Goal: Navigation & Orientation: Understand site structure

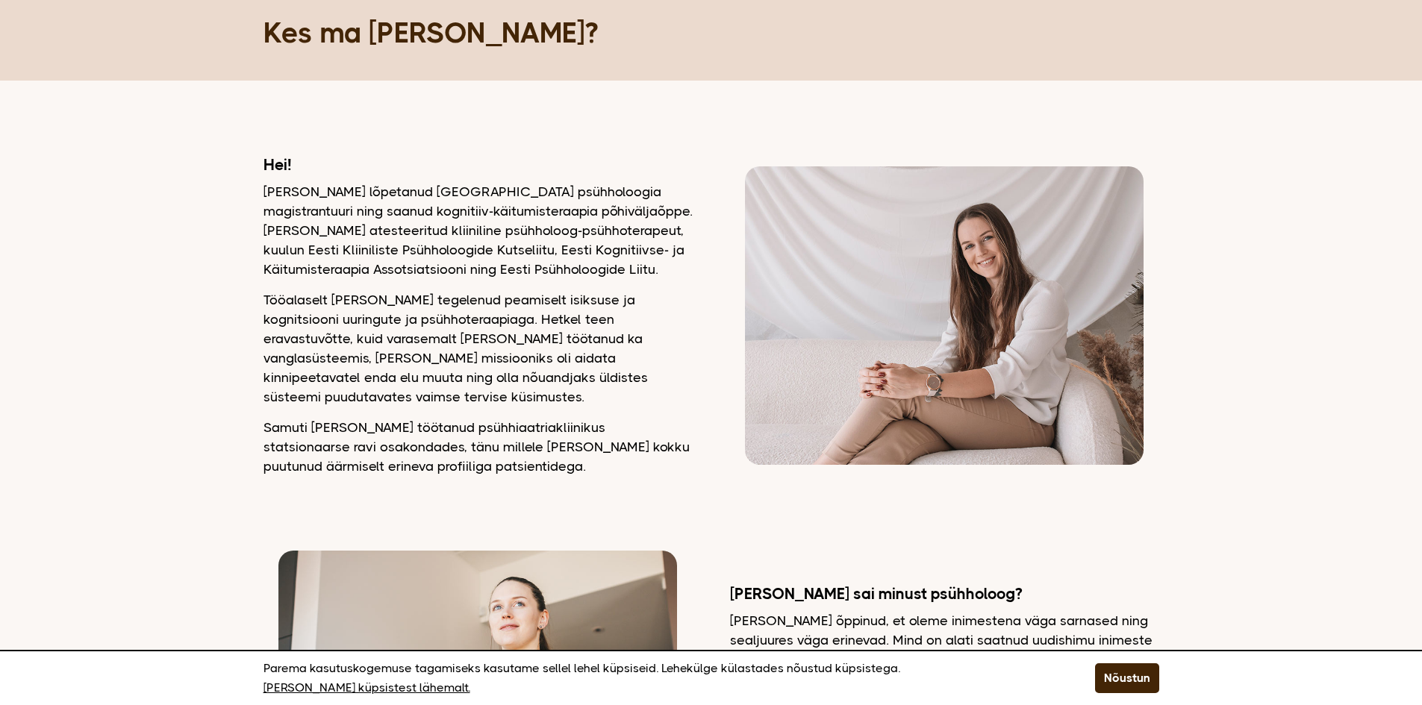
scroll to position [298, 0]
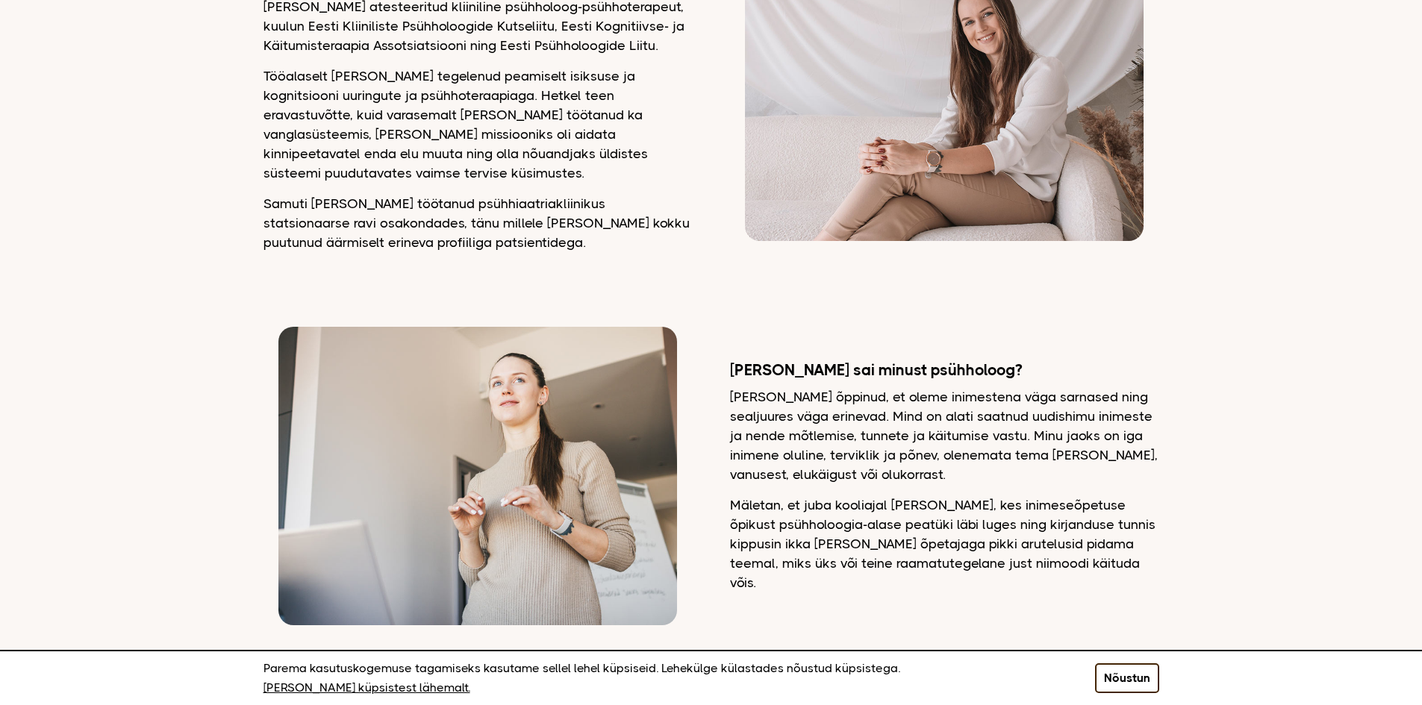
click at [1134, 680] on button "Nõustun" at bounding box center [1127, 678] width 64 height 30
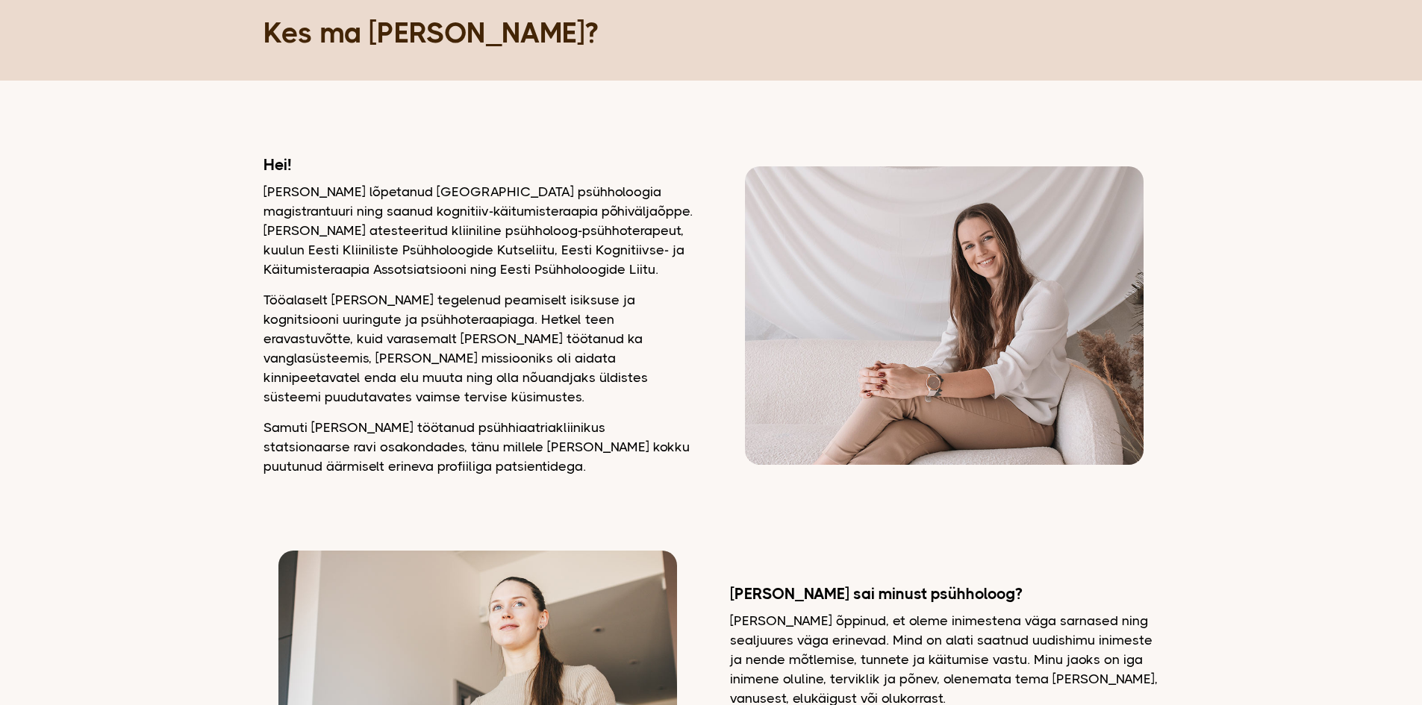
scroll to position [0, 0]
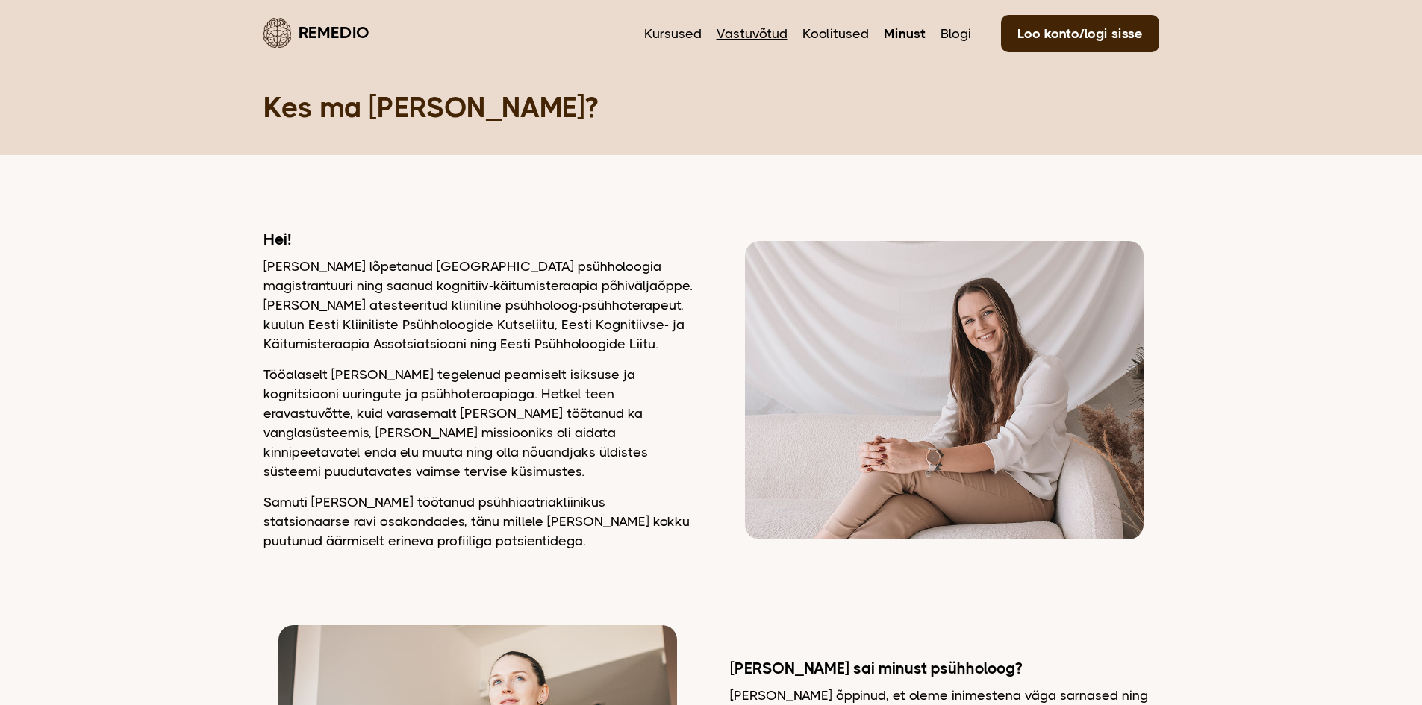
click at [745, 31] on link "Vastuvõtud" at bounding box center [751, 33] width 71 height 19
click at [331, 16] on link "Remedio" at bounding box center [316, 32] width 106 height 35
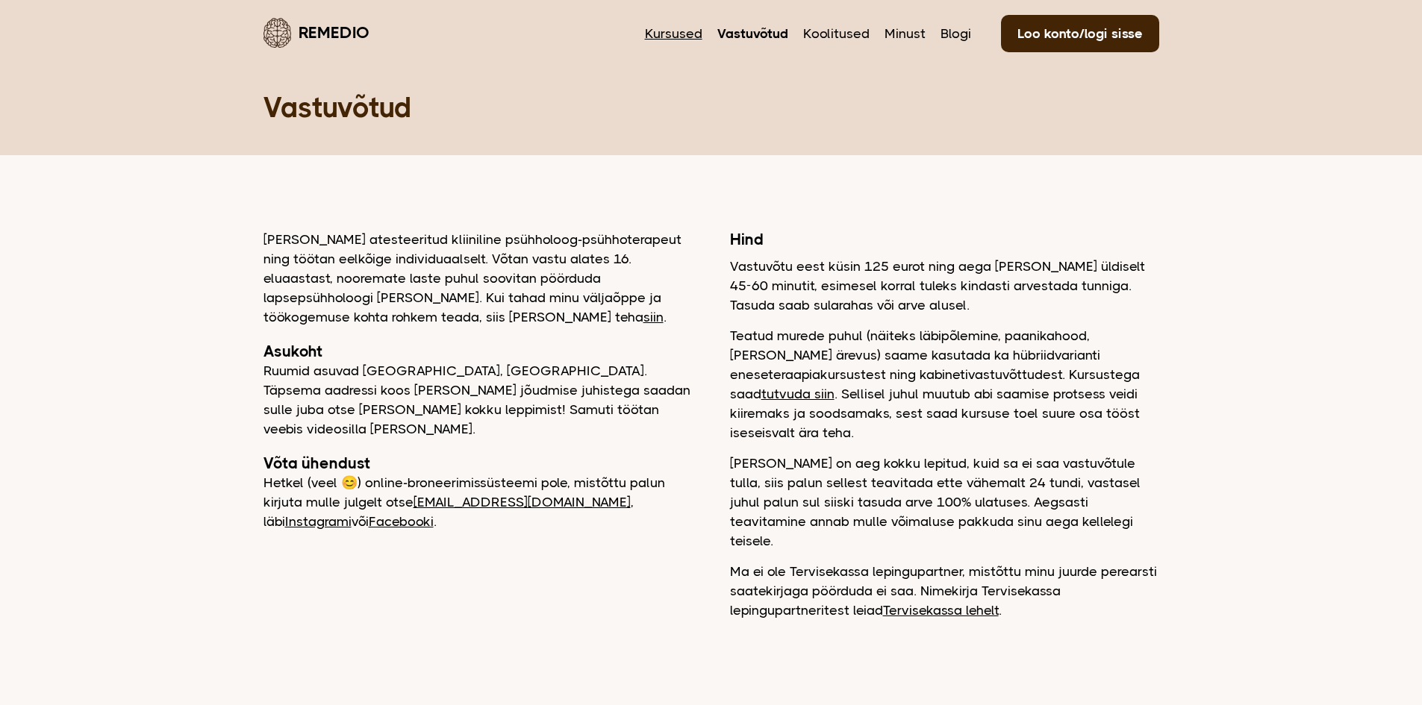
click at [678, 31] on link "Kursused" at bounding box center [673, 33] width 57 height 19
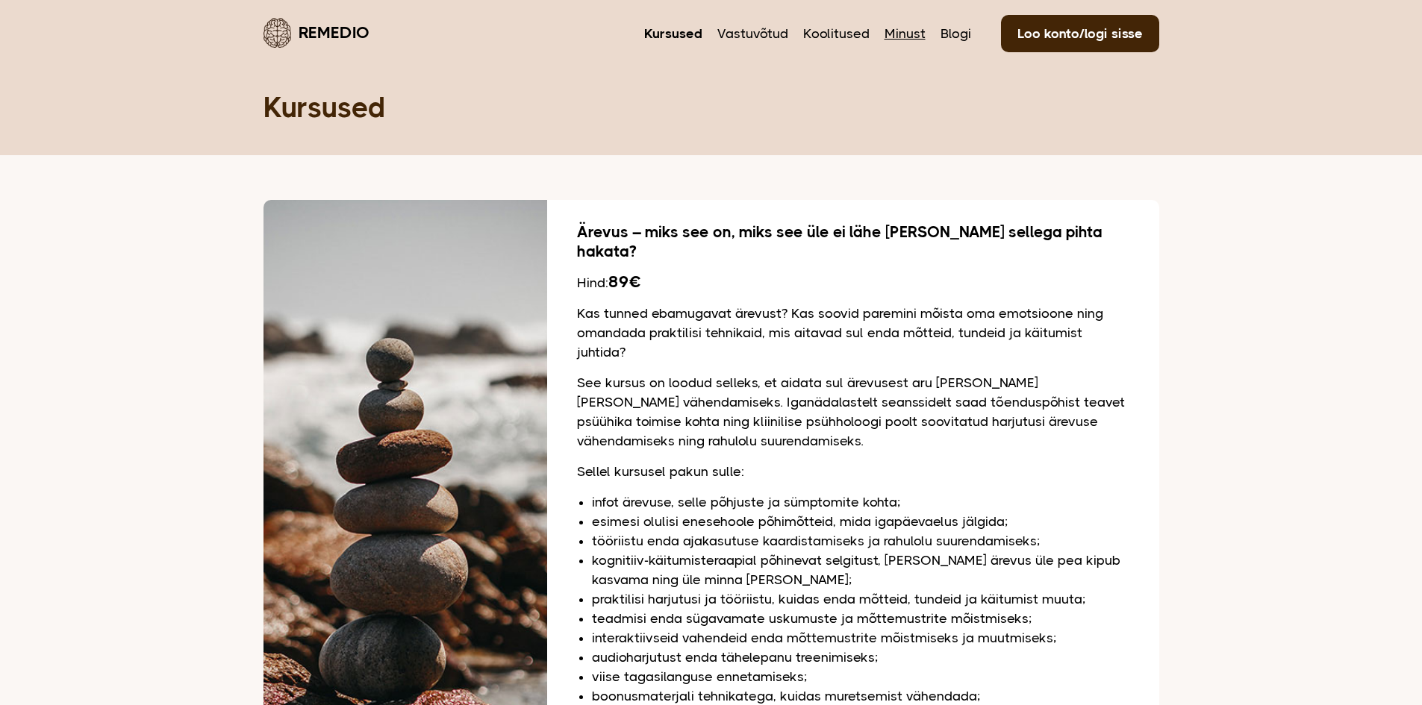
click at [907, 31] on link "Minust" at bounding box center [904, 33] width 41 height 19
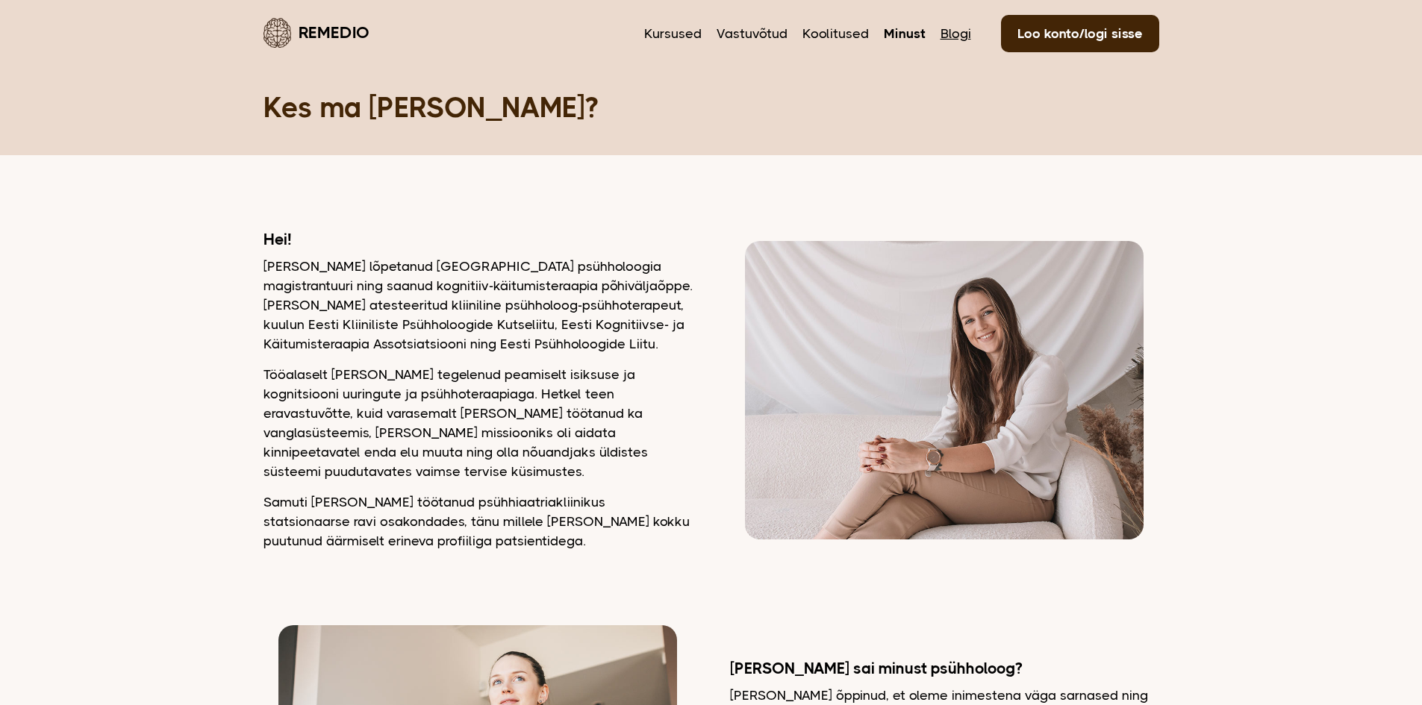
click at [957, 36] on link "Blogi" at bounding box center [955, 33] width 31 height 19
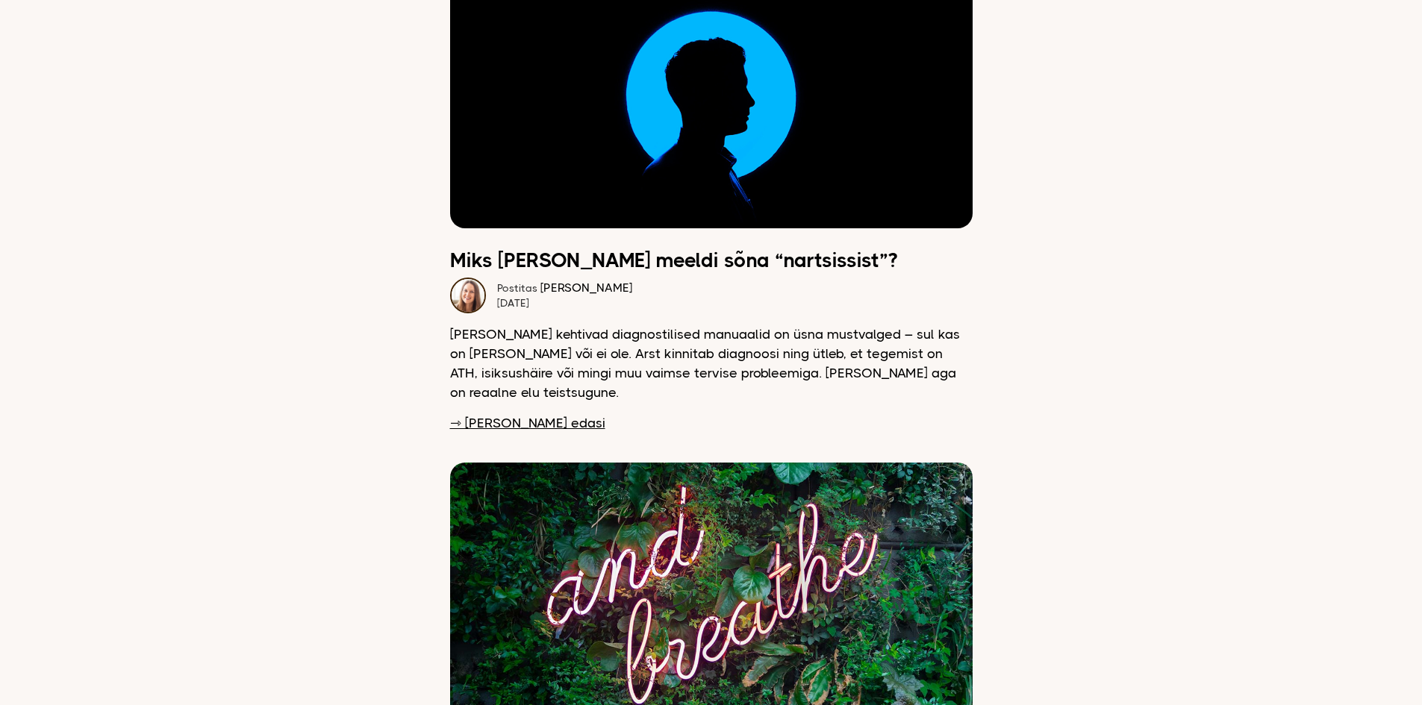
scroll to position [1866, 0]
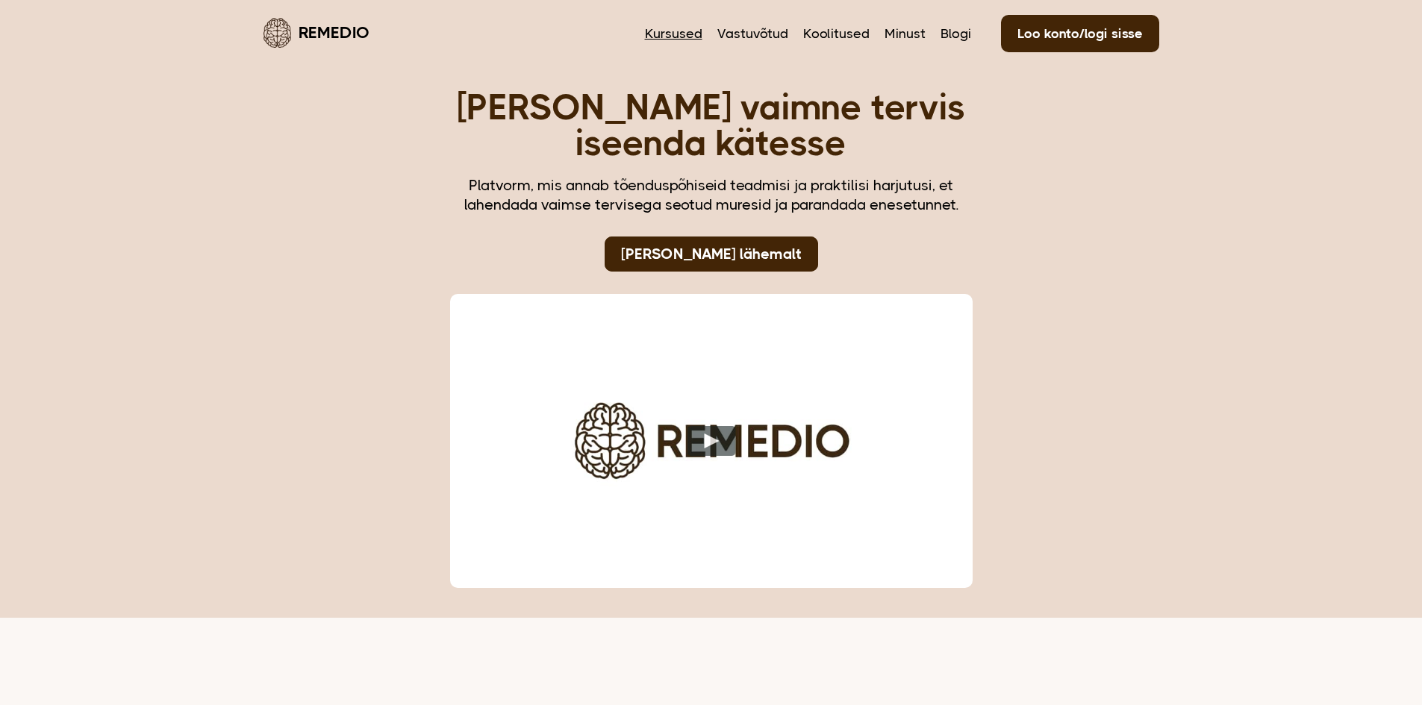
click at [676, 29] on link "Kursused" at bounding box center [673, 33] width 57 height 19
